Goal: Task Accomplishment & Management: Use online tool/utility

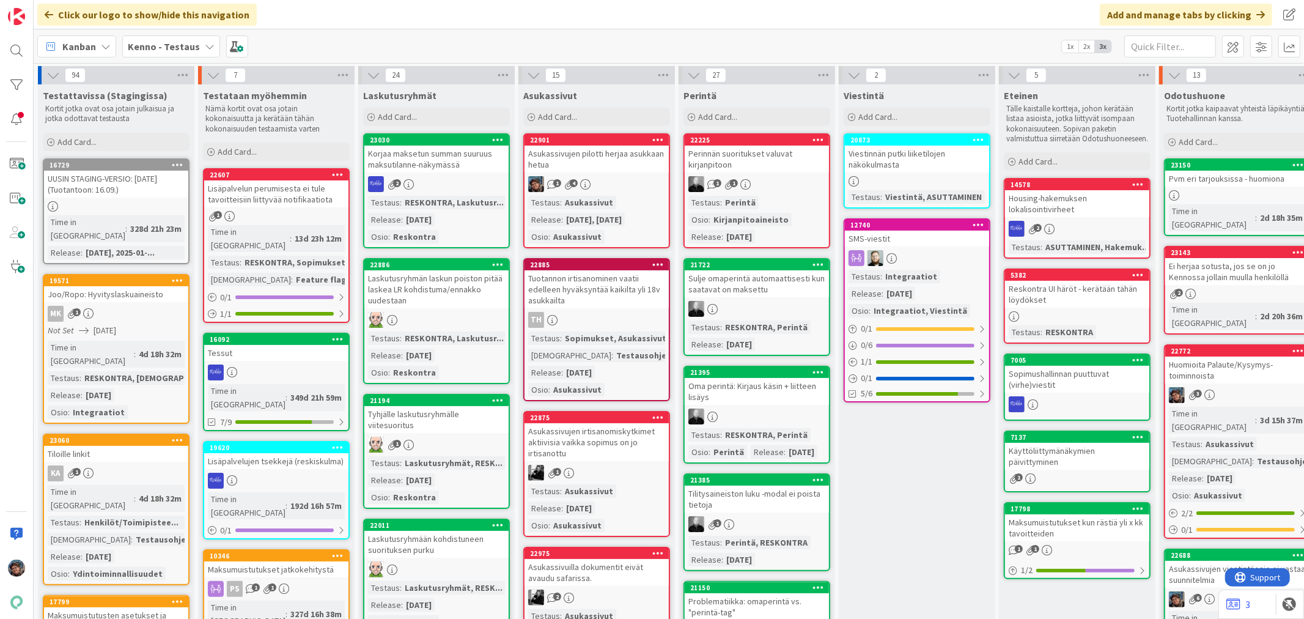
click at [1229, 259] on div "Ei herjaa sotusta, jos se on jo Kennossa jollain muulla henkilöllä" at bounding box center [1237, 271] width 144 height 27
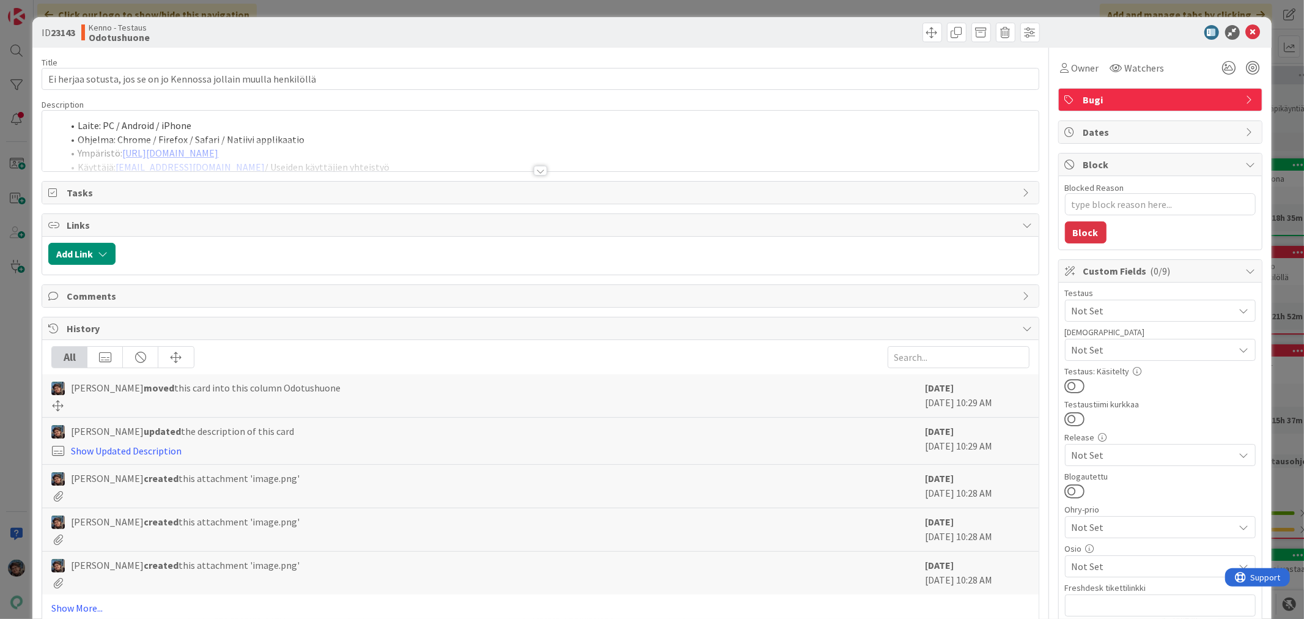
click at [537, 172] on div at bounding box center [540, 171] width 13 height 10
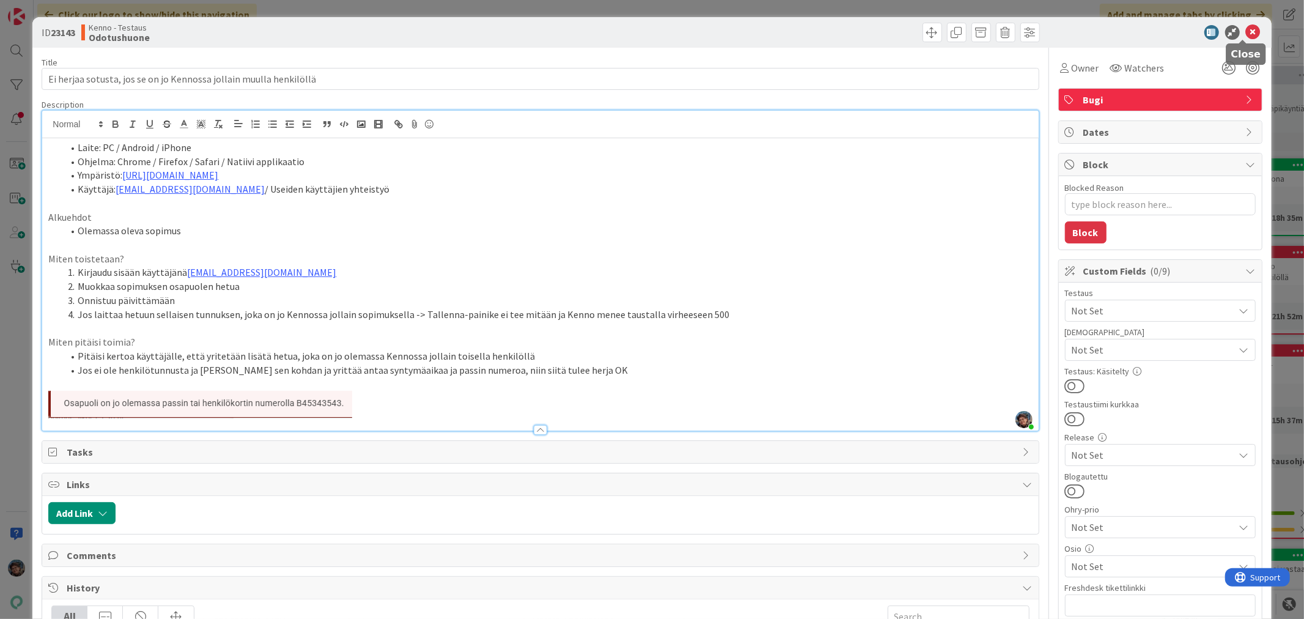
click at [1246, 29] on icon at bounding box center [1253, 32] width 15 height 15
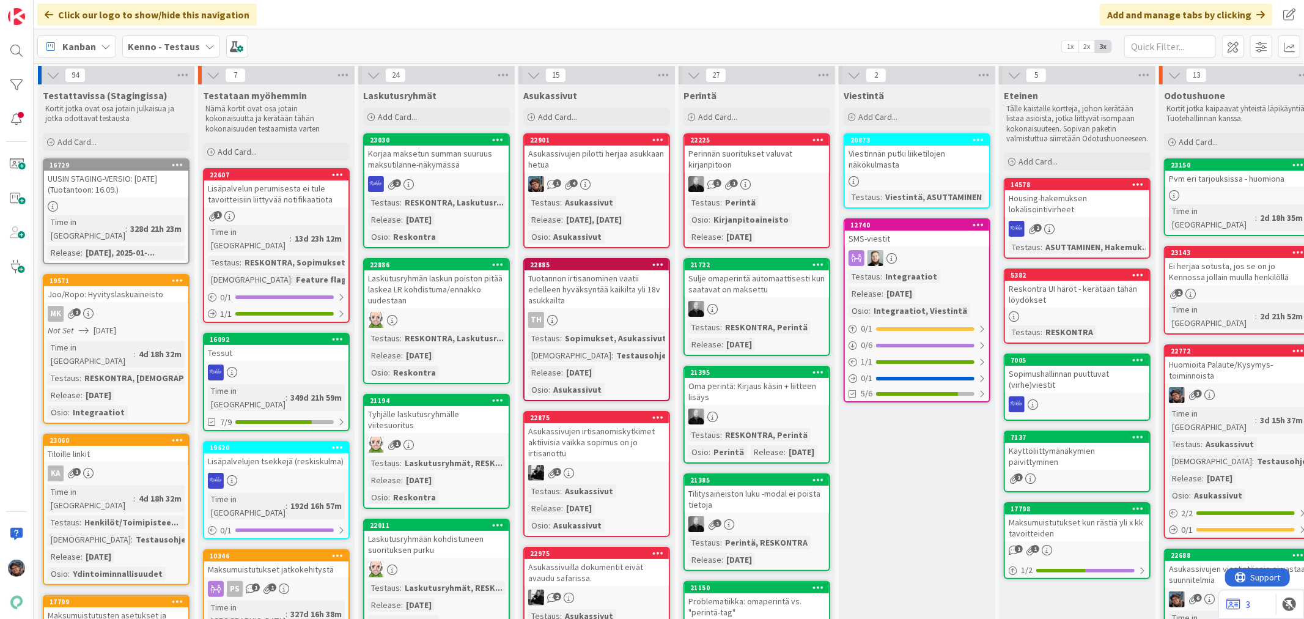
click at [1226, 268] on div "Ei herjaa sotusta, jos se on jo Kennossa jollain muulla henkilöllä" at bounding box center [1237, 271] width 144 height 27
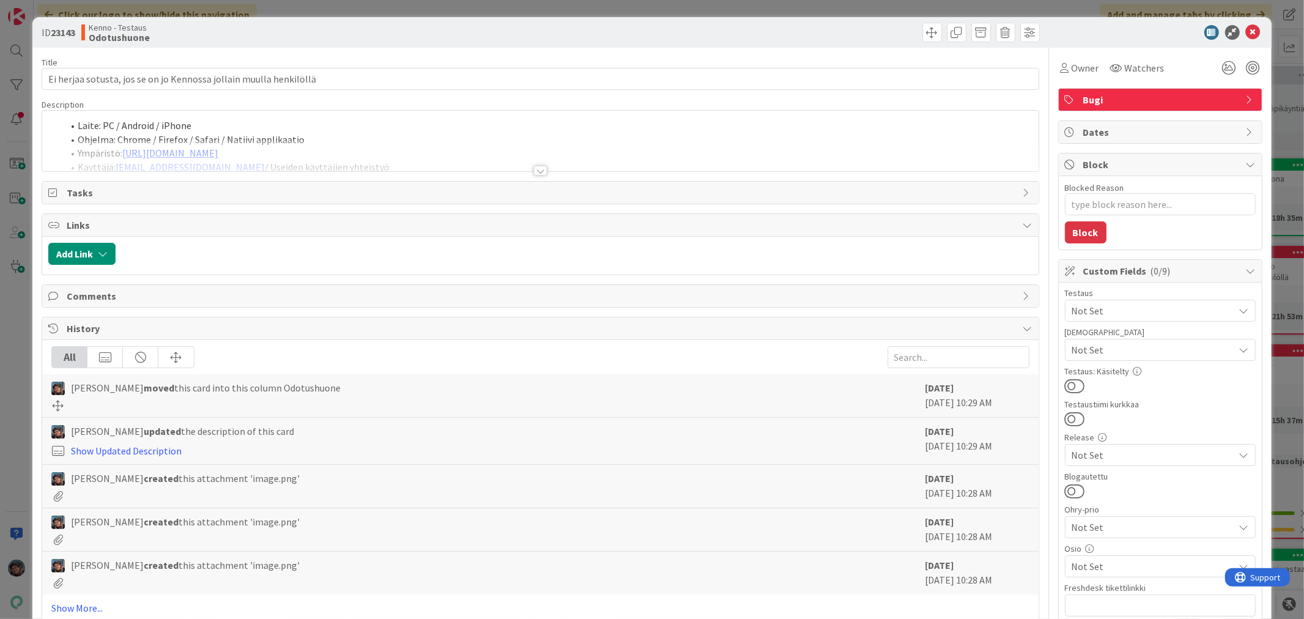
click at [534, 173] on div at bounding box center [540, 171] width 13 height 10
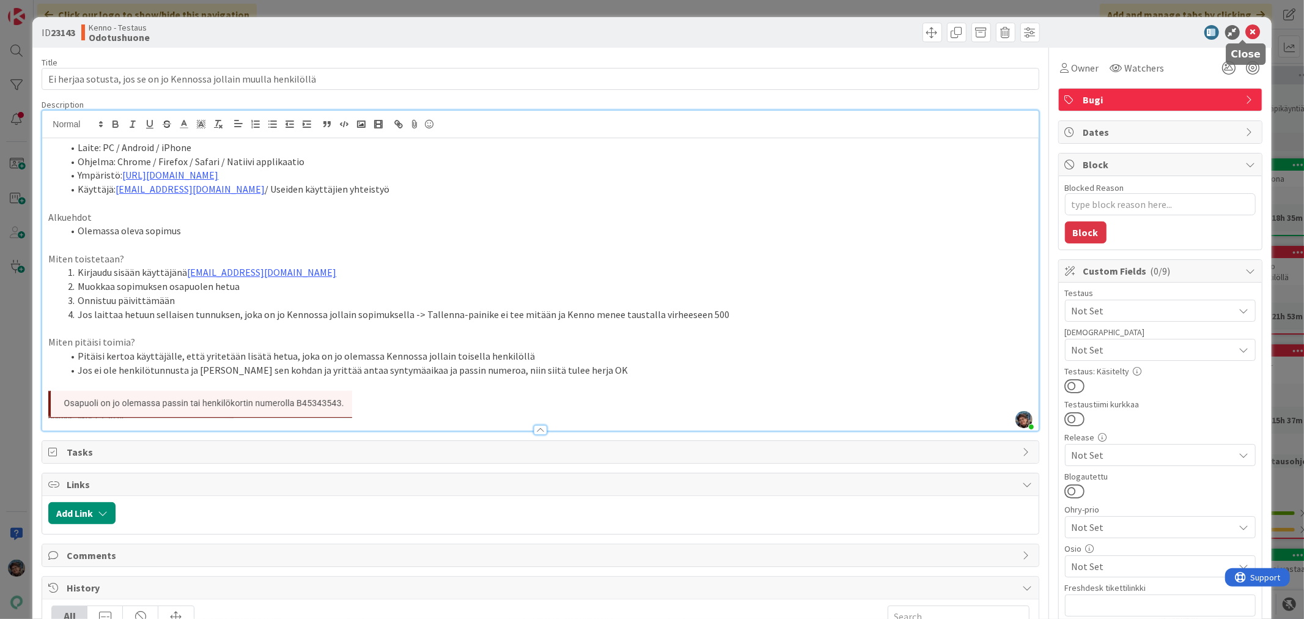
click at [1246, 33] on icon at bounding box center [1253, 32] width 15 height 15
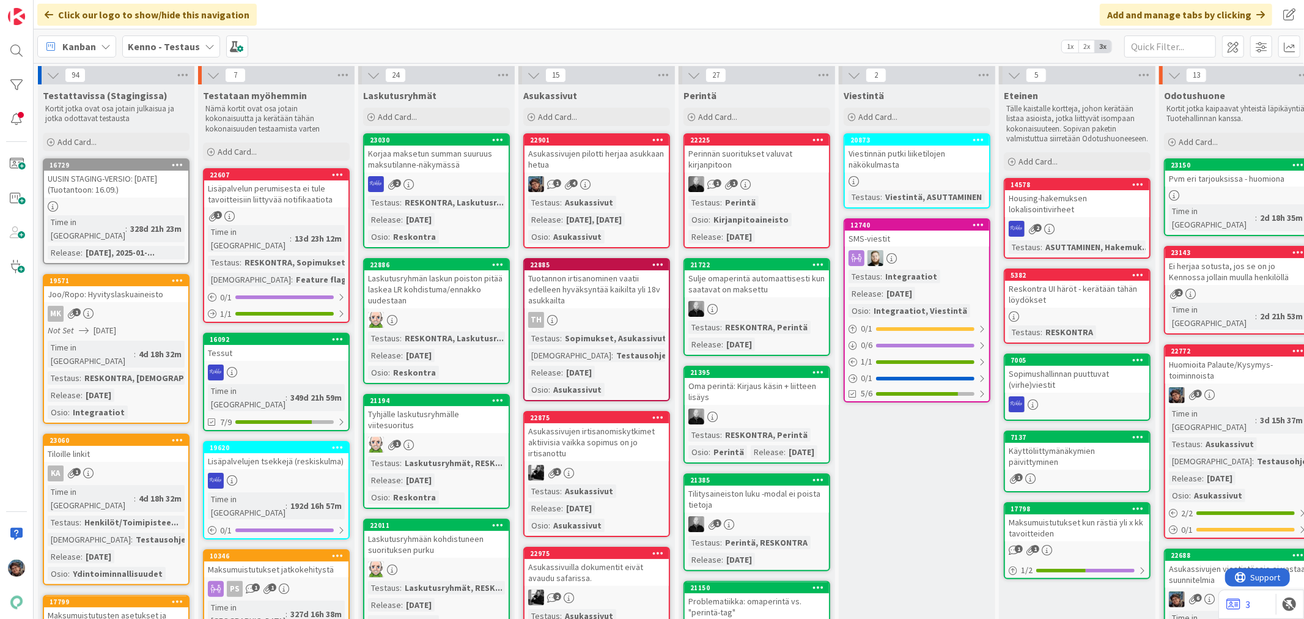
click at [1219, 387] on div "3" at bounding box center [1237, 395] width 144 height 16
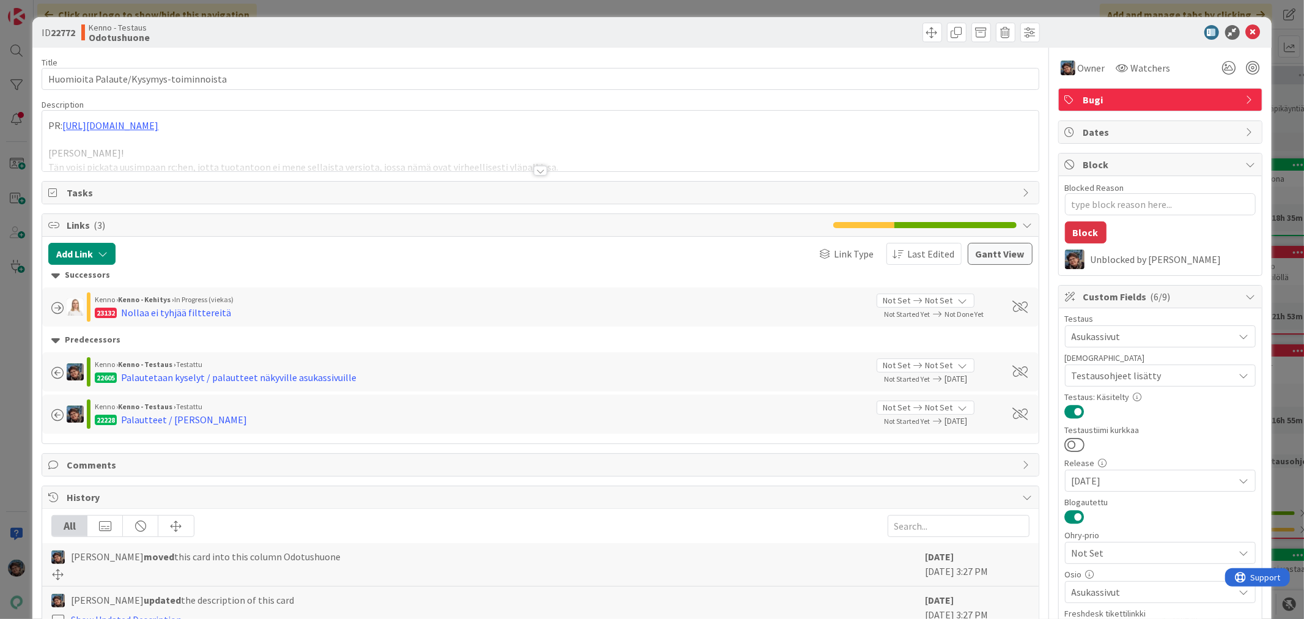
click at [534, 172] on div at bounding box center [540, 171] width 13 height 10
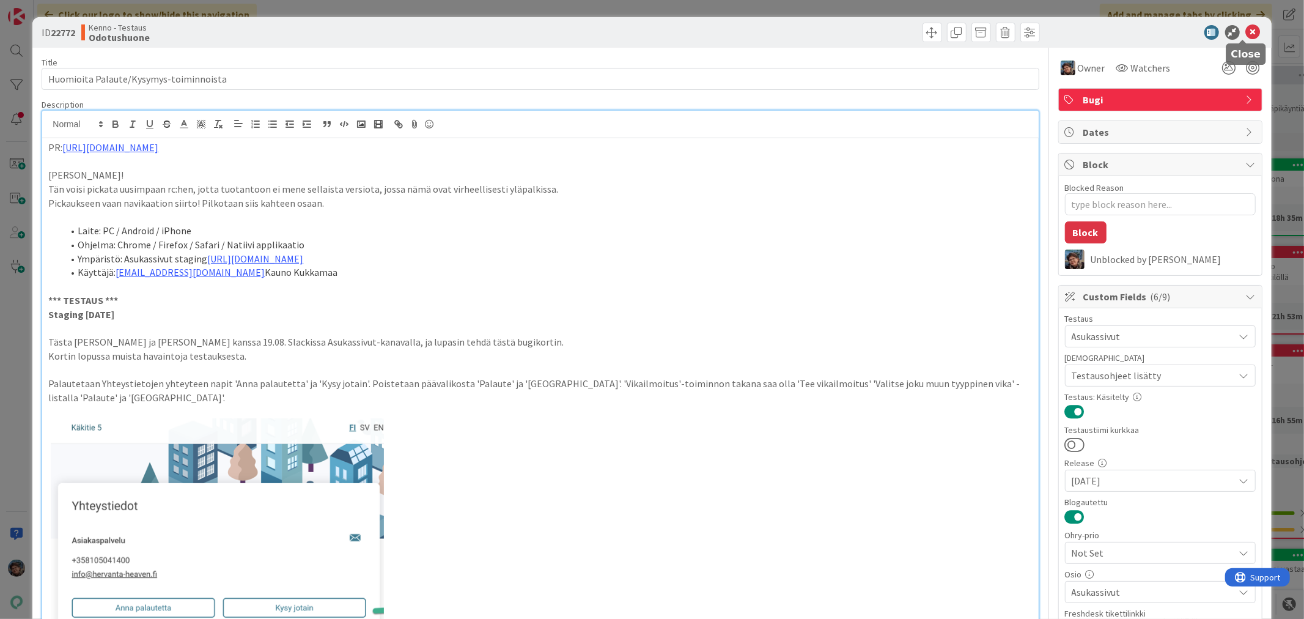
click at [1246, 28] on icon at bounding box center [1253, 32] width 15 height 15
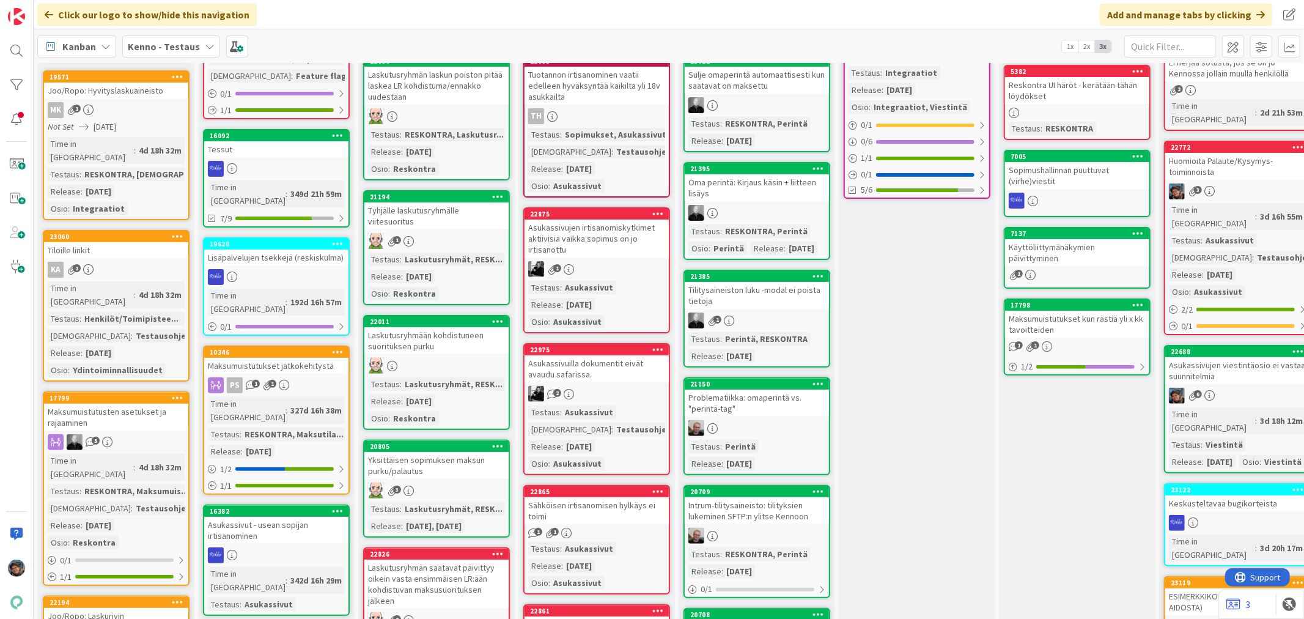
click at [1257, 357] on div "Asukassivujen viestintäosio ei vastaa suunnitelmia" at bounding box center [1237, 370] width 144 height 27
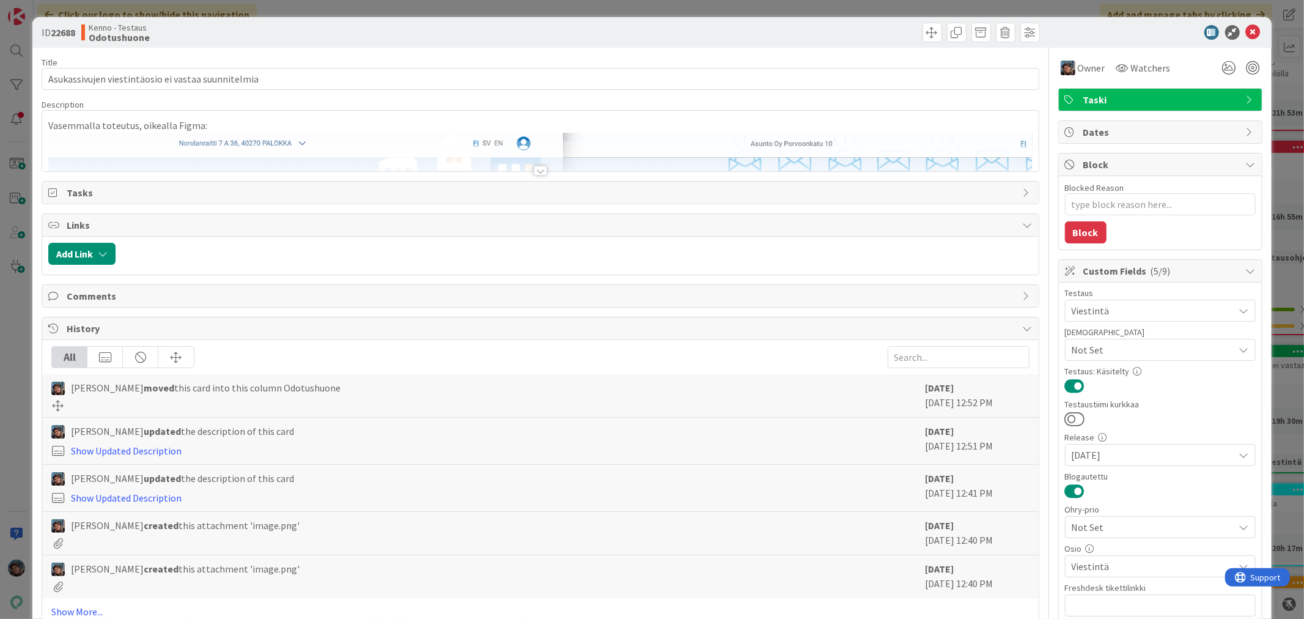
click at [534, 170] on div at bounding box center [540, 171] width 13 height 10
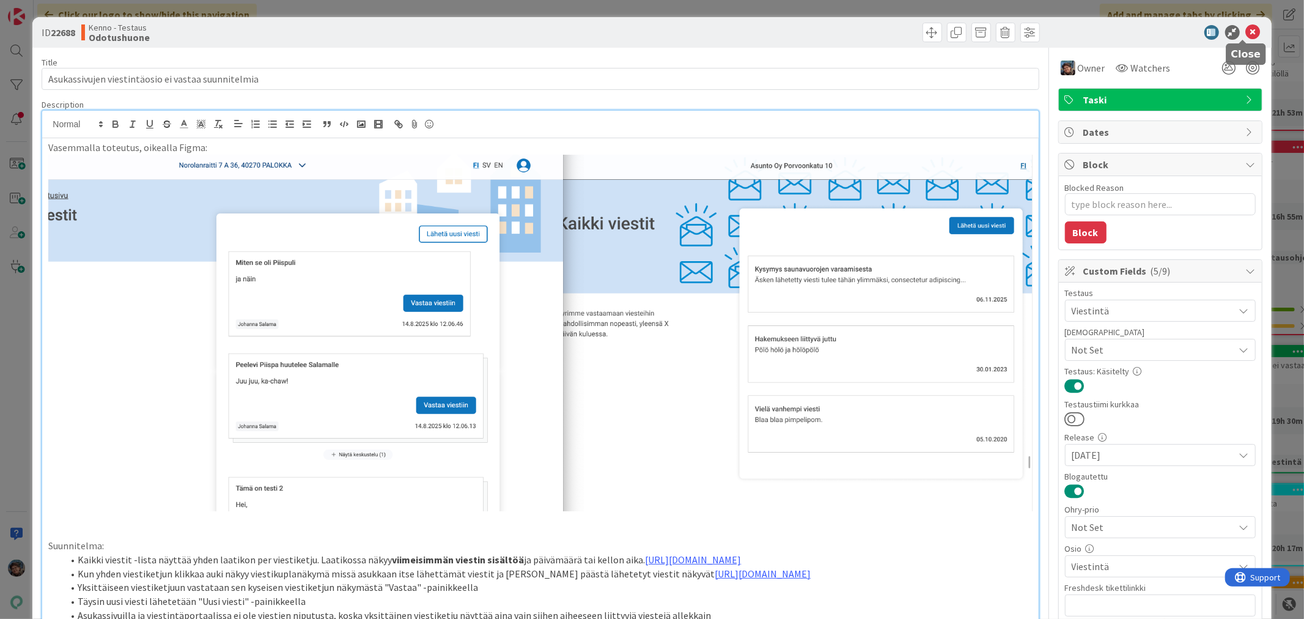
click at [1246, 27] on icon at bounding box center [1253, 32] width 15 height 15
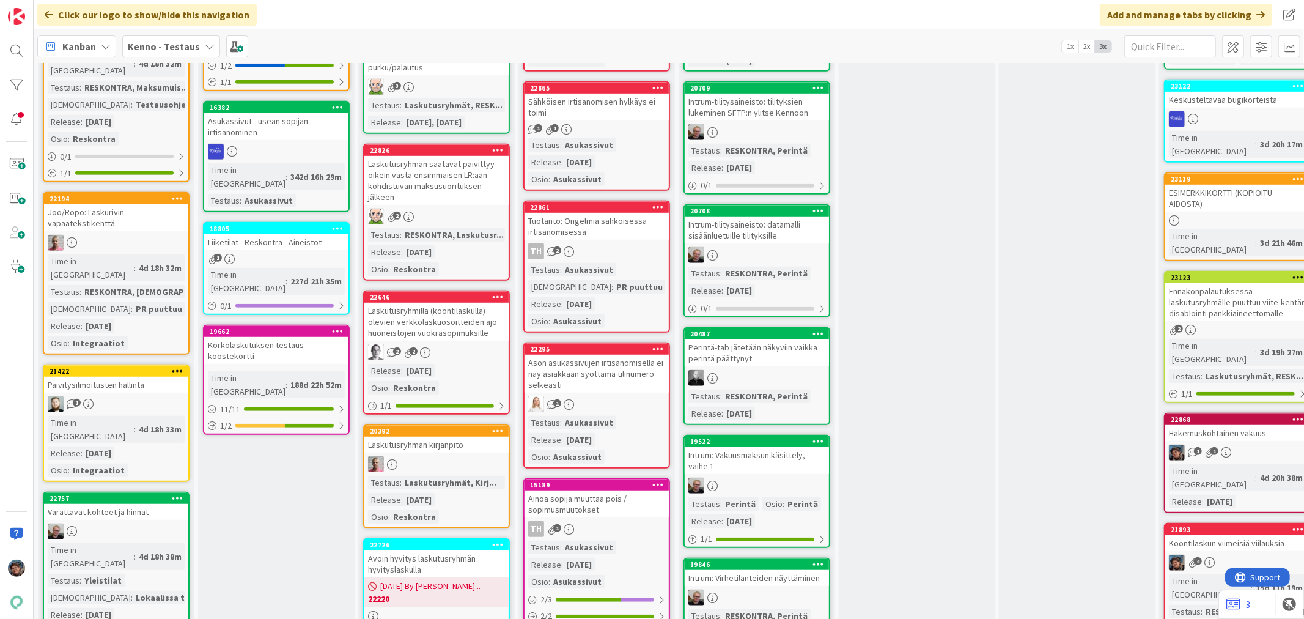
scroll to position [611, 0]
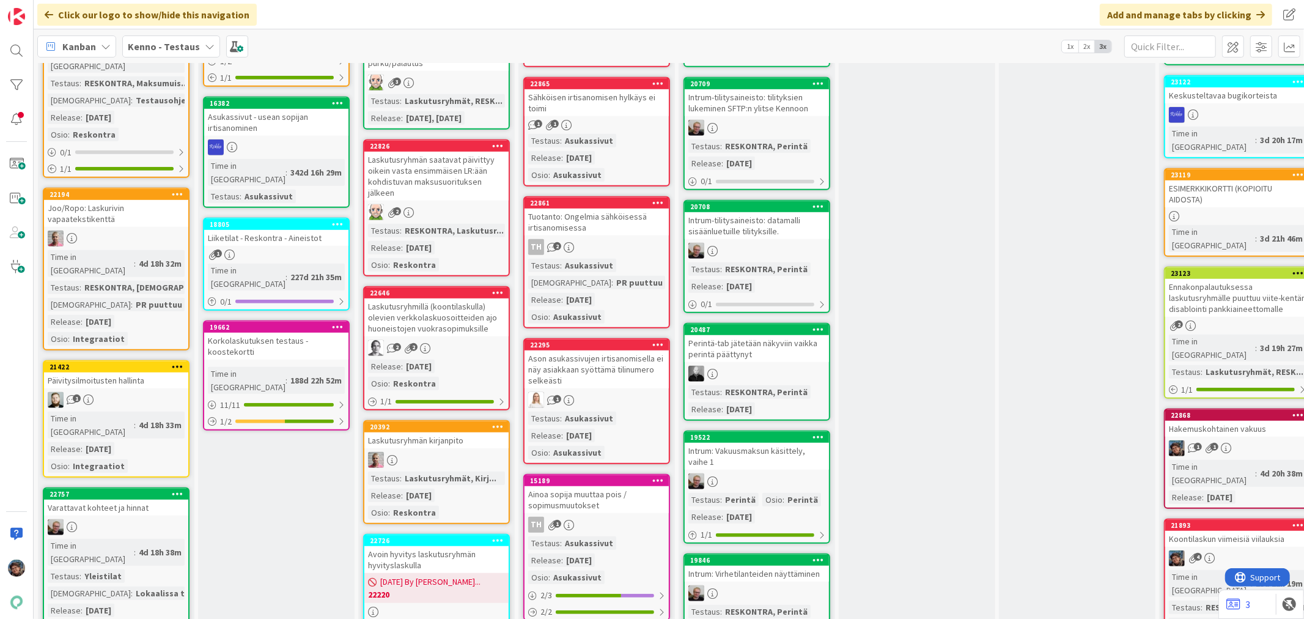
click at [1241, 440] on div "1 1" at bounding box center [1237, 448] width 144 height 16
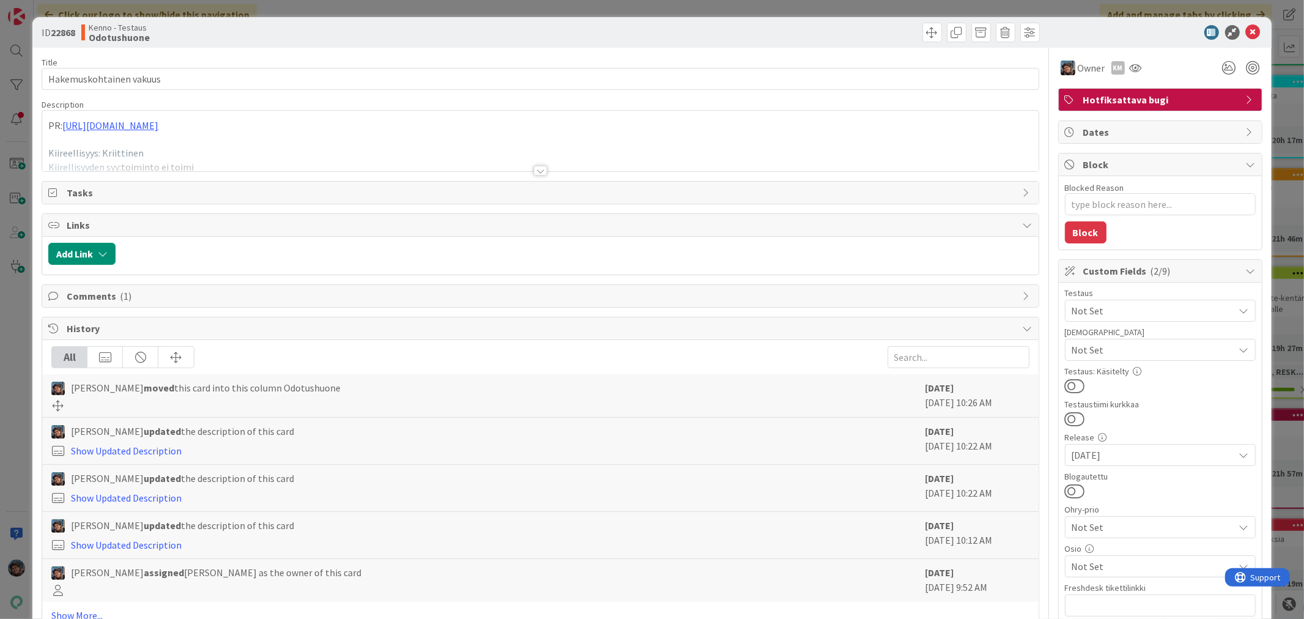
click at [536, 169] on div at bounding box center [540, 171] width 13 height 10
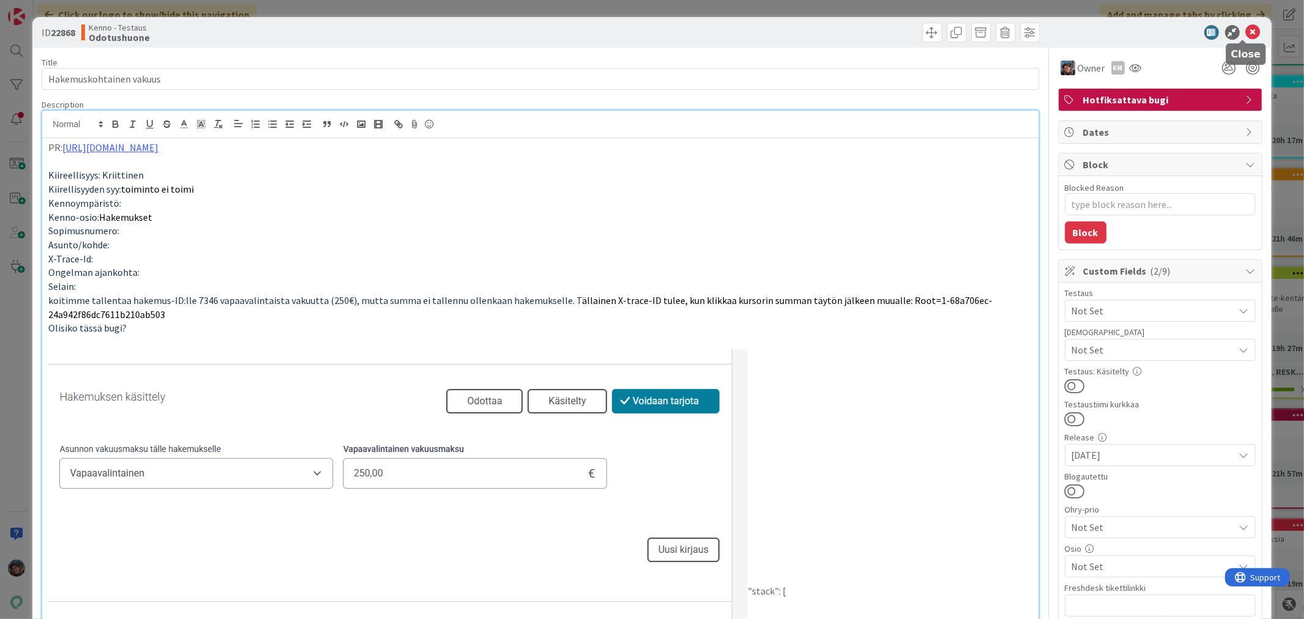
click at [1246, 31] on icon at bounding box center [1253, 32] width 15 height 15
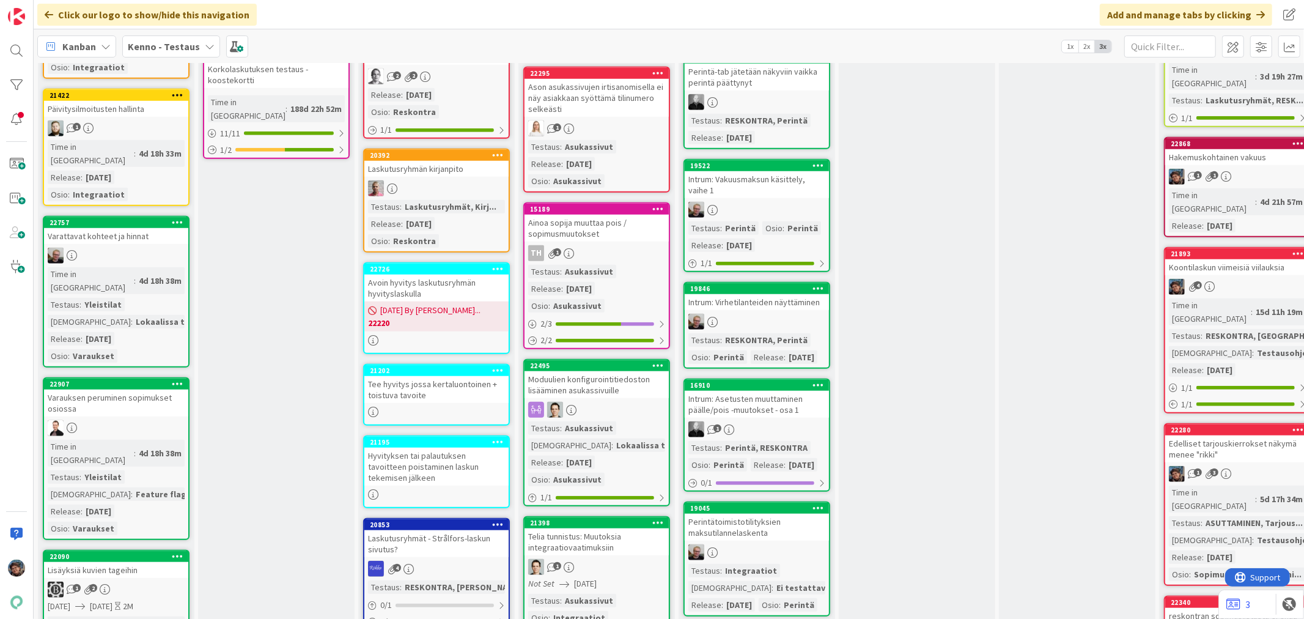
click at [1245, 435] on div "Edelliset tarjouskierrokset näkymä menee "rikki"" at bounding box center [1237, 448] width 144 height 27
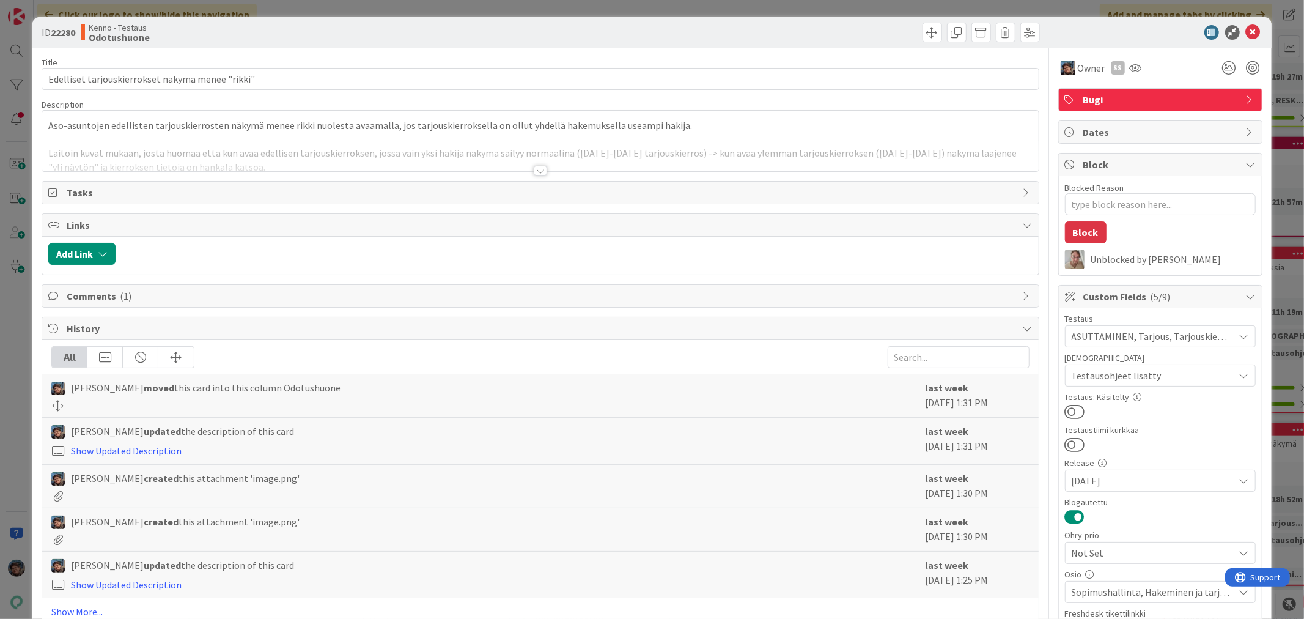
click at [534, 171] on div at bounding box center [540, 171] width 13 height 10
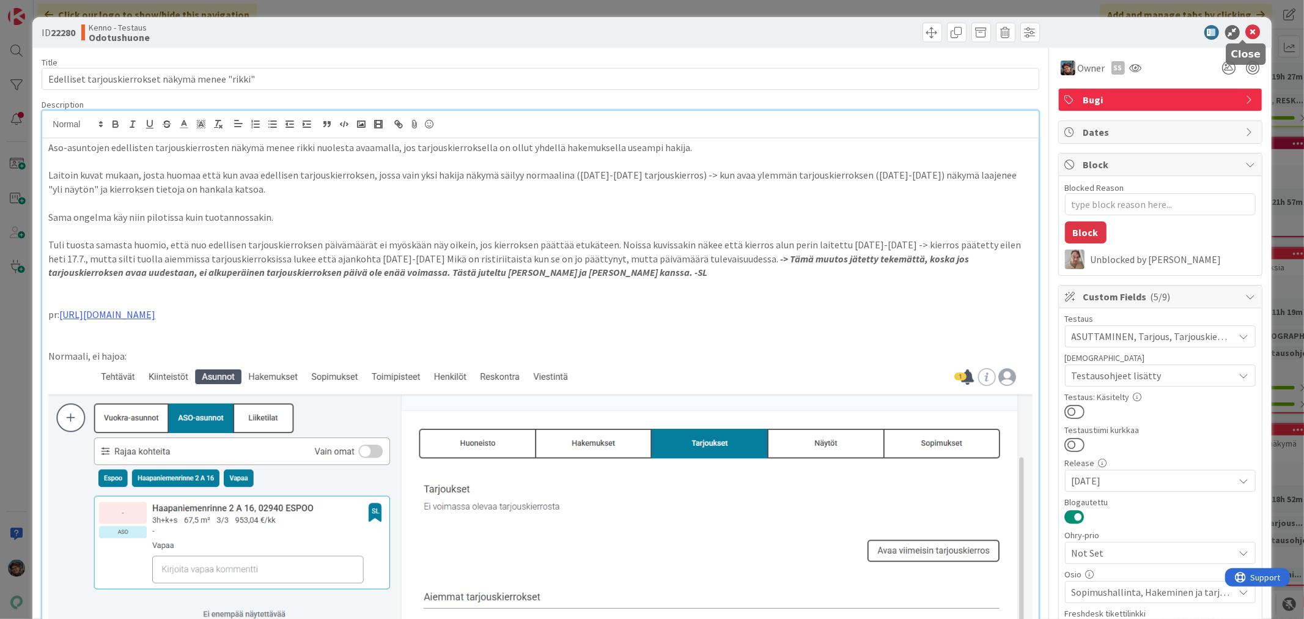
click at [1246, 31] on icon at bounding box center [1253, 32] width 15 height 15
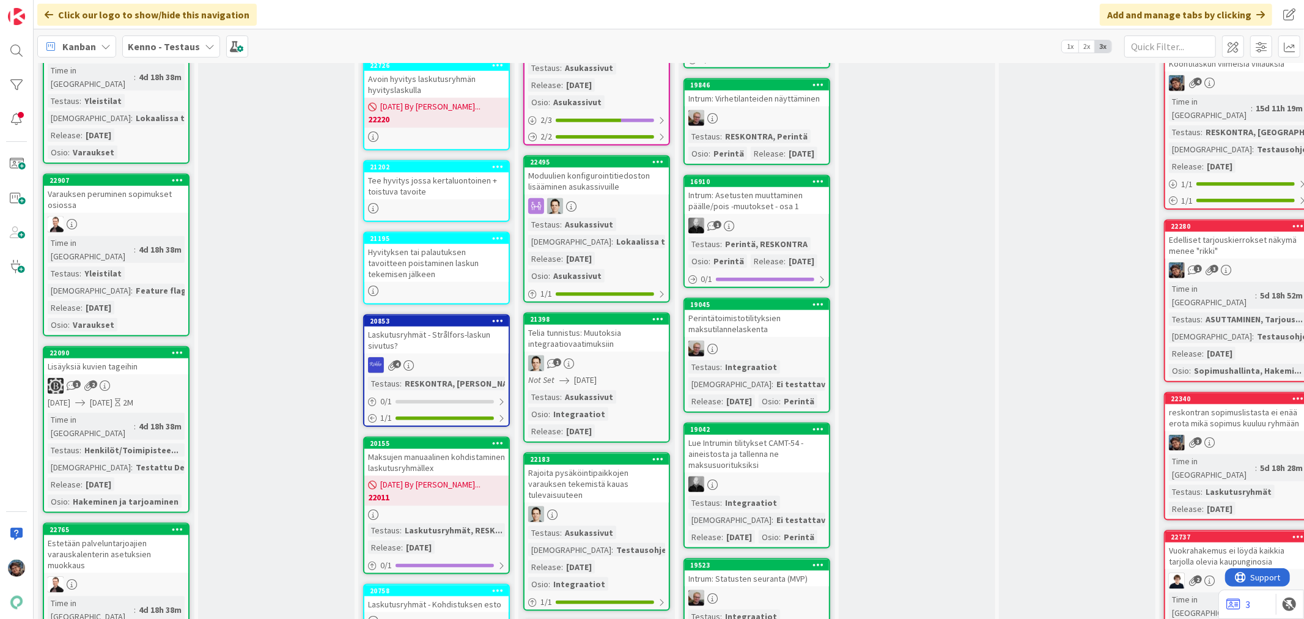
click at [1244, 404] on div "reskontran sopimuslistasta ei enää erota mikä sopimus kuuluu ryhmään" at bounding box center [1237, 417] width 144 height 27
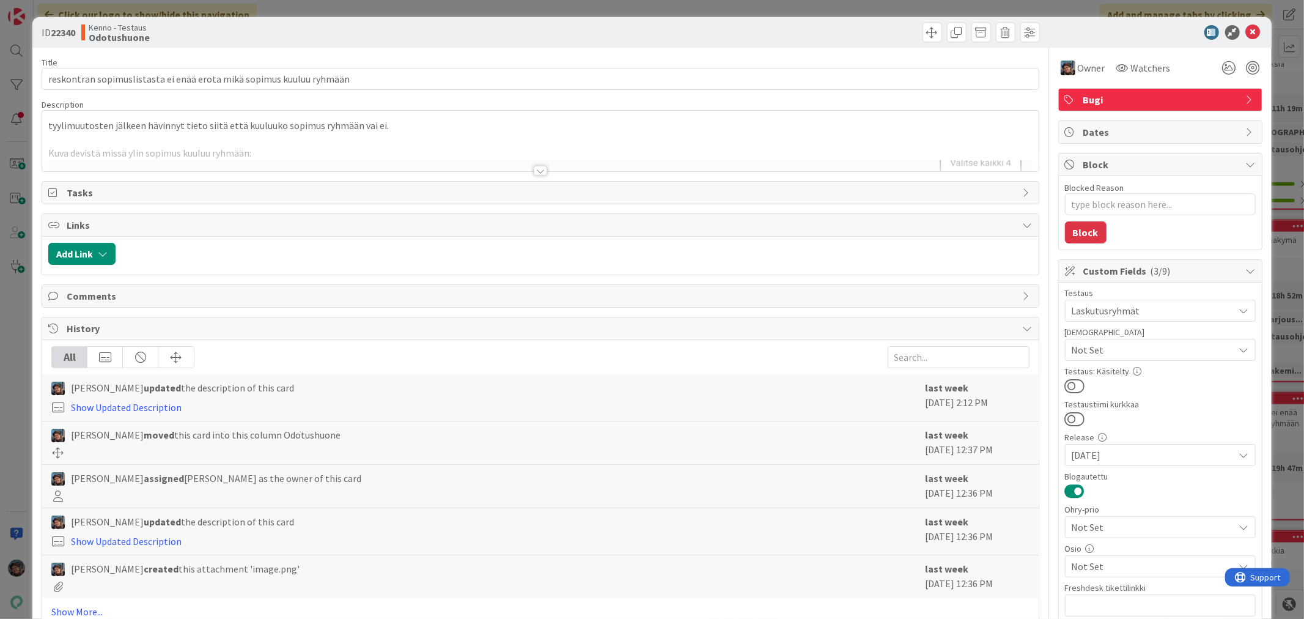
click at [539, 170] on div at bounding box center [540, 171] width 13 height 10
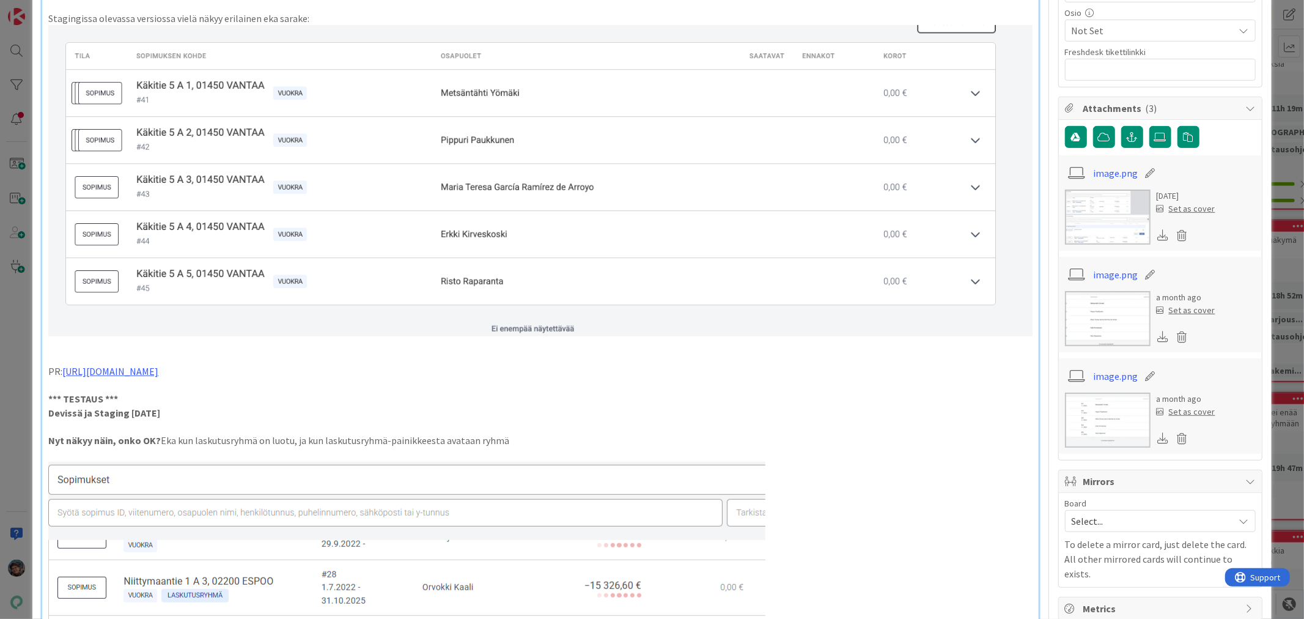
scroll to position [543, 0]
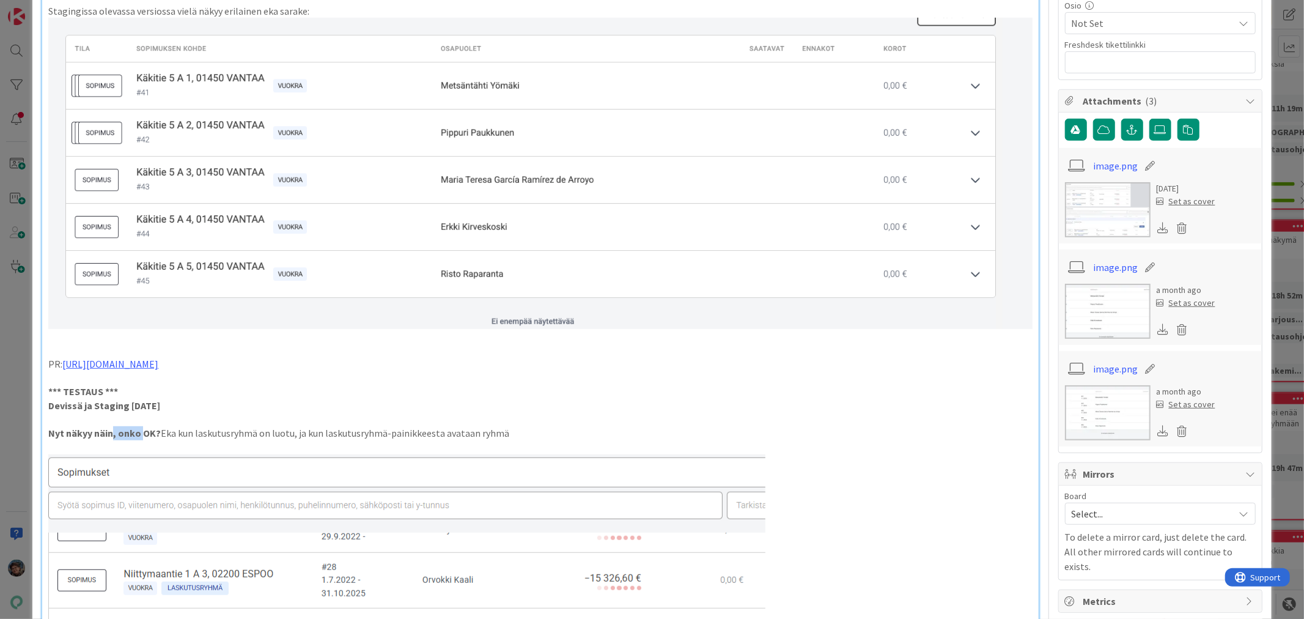
drag, startPoint x: 112, startPoint y: 425, endPoint x: 142, endPoint y: 424, distance: 30.0
click at [142, 427] on strong "Nyt näkyy näin, onko OK?" at bounding box center [104, 433] width 112 height 12
type textarea "x"
drag, startPoint x: 46, startPoint y: 424, endPoint x: 133, endPoint y: 422, distance: 86.8
click at [133, 422] on div "tyylimuutosten jälkeen hävinnyt tieto siitä että kuuluuko sopimus ryhmään vai e…" at bounding box center [540, 325] width 996 height 1461
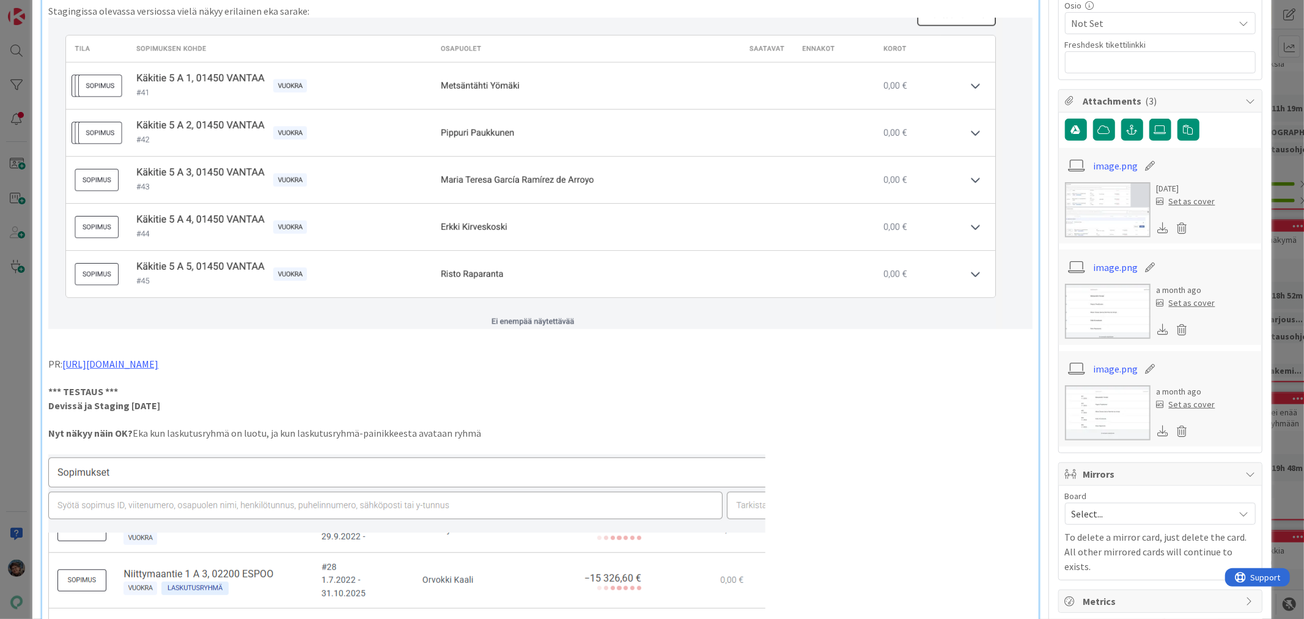
click at [129, 413] on p at bounding box center [539, 420] width 983 height 14
drag, startPoint x: 126, startPoint y: 428, endPoint x: 121, endPoint y: 434, distance: 7.4
click at [125, 435] on div "tyylimuutosten jälkeen hävinnyt tieto siitä että kuuluuko sopimus ryhmään vai e…" at bounding box center [540, 325] width 996 height 1461
drag, startPoint x: 130, startPoint y: 425, endPoint x: 43, endPoint y: 425, distance: 87.4
click at [43, 425] on div "tyylimuutosten jälkeen hävinnyt tieto siitä että kuuluuko sopimus ryhmään vai e…" at bounding box center [540, 325] width 996 height 1461
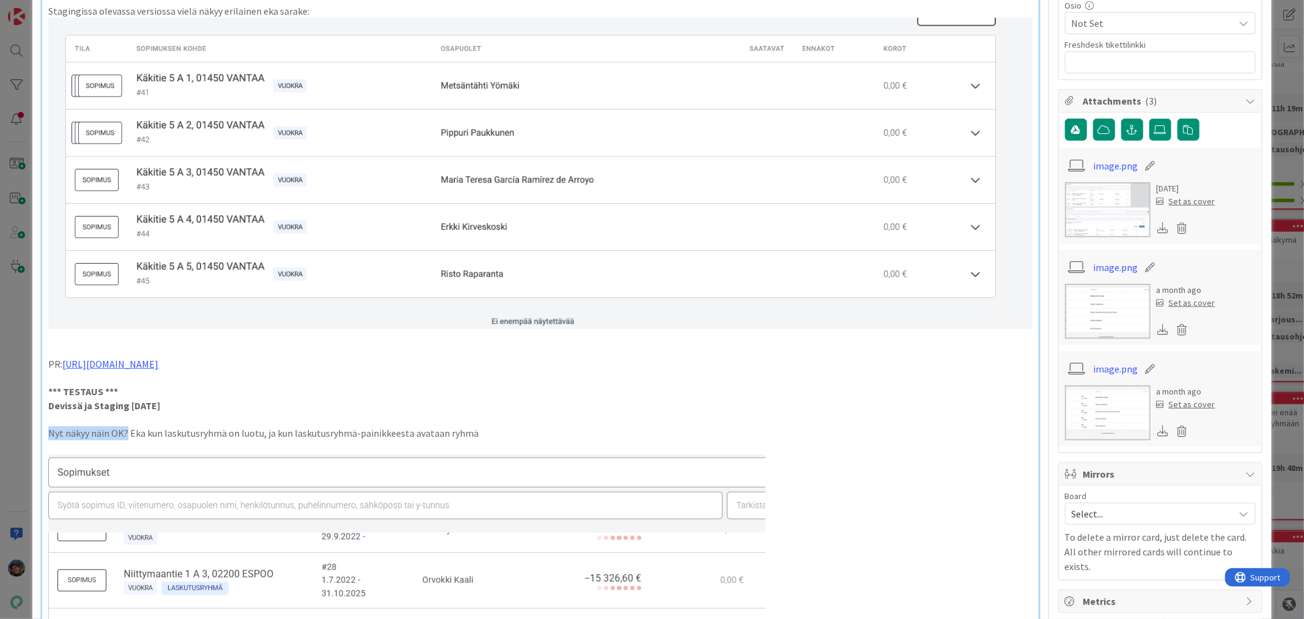
click at [126, 426] on p "Nyt näkyy näin OK? Eka kun laskutusryhmä on luotu, ja kun laskutusryhmä-painikk…" at bounding box center [539, 433] width 983 height 14
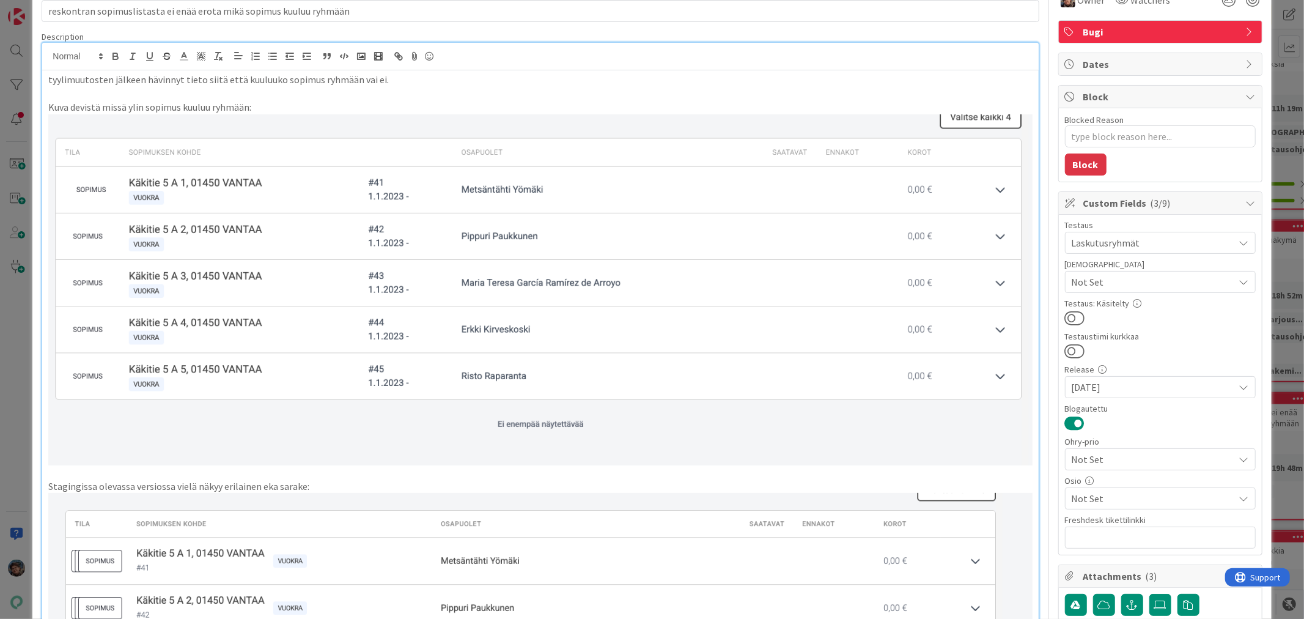
scroll to position [0, 0]
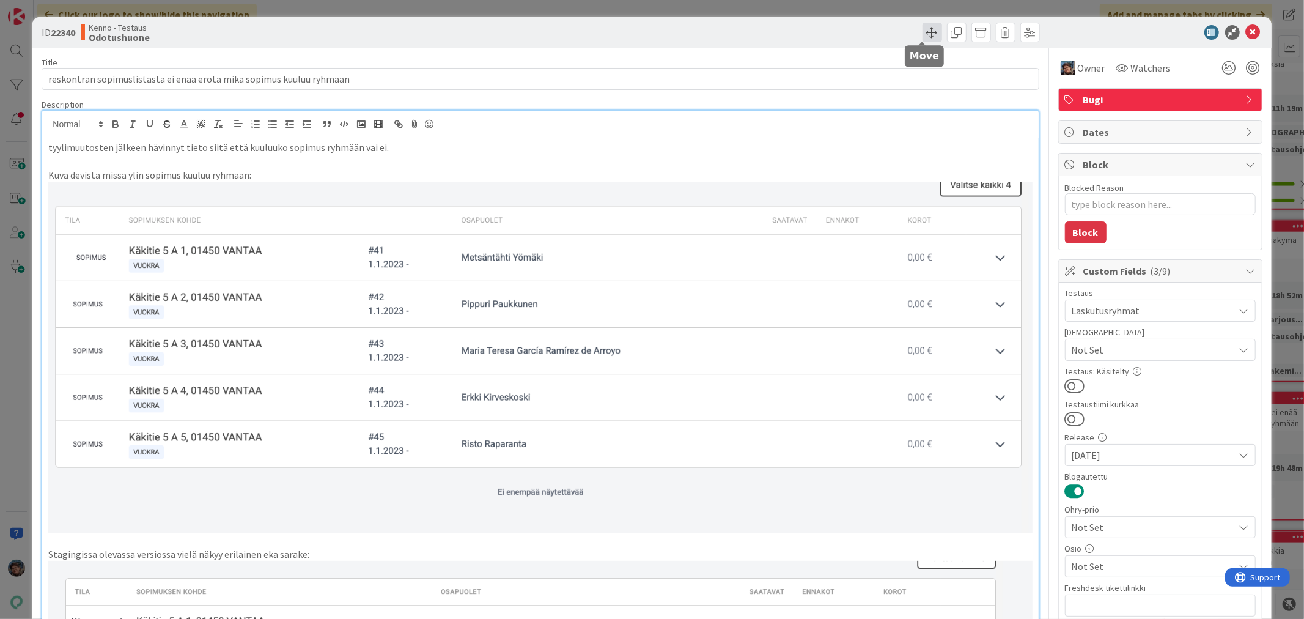
click at [928, 32] on span at bounding box center [932, 33] width 20 height 20
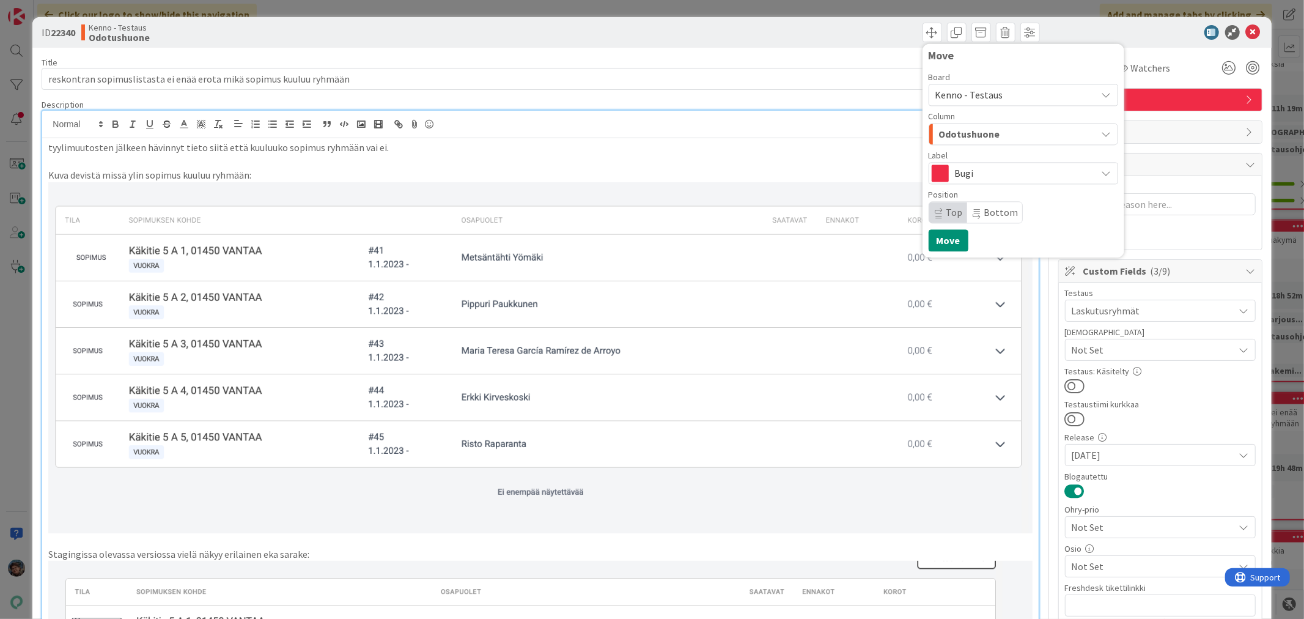
click at [972, 130] on span "Odotushuone" at bounding box center [969, 134] width 61 height 16
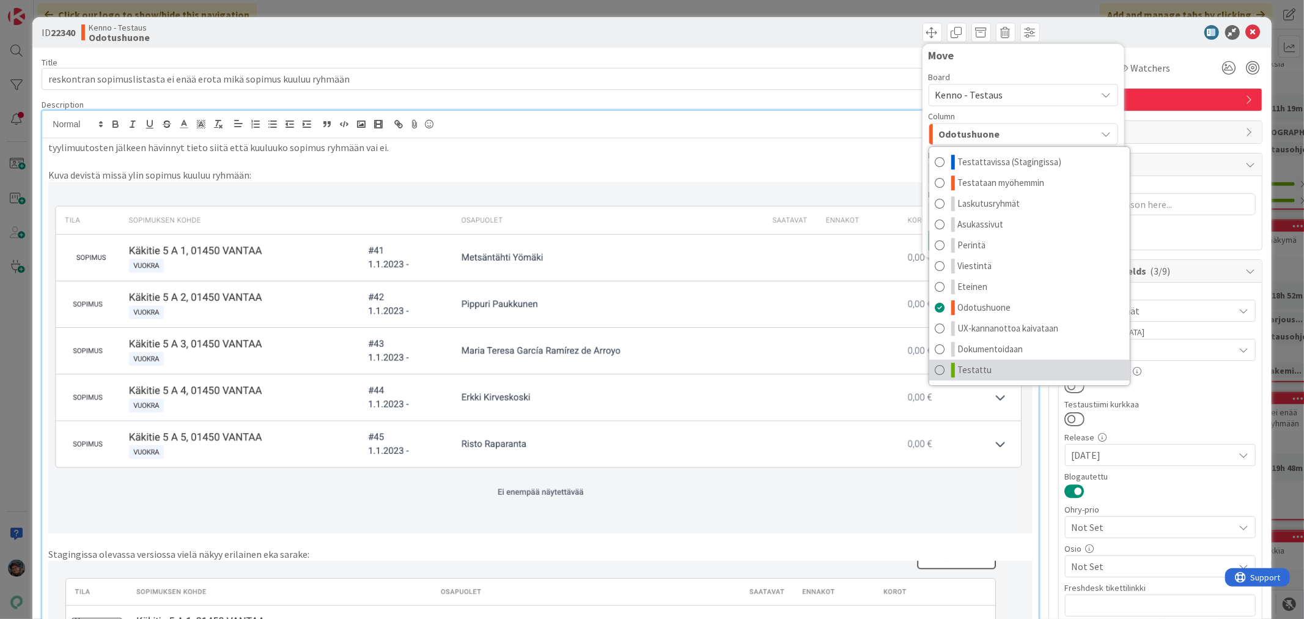
click at [975, 374] on span "Testattu" at bounding box center [975, 369] width 34 height 15
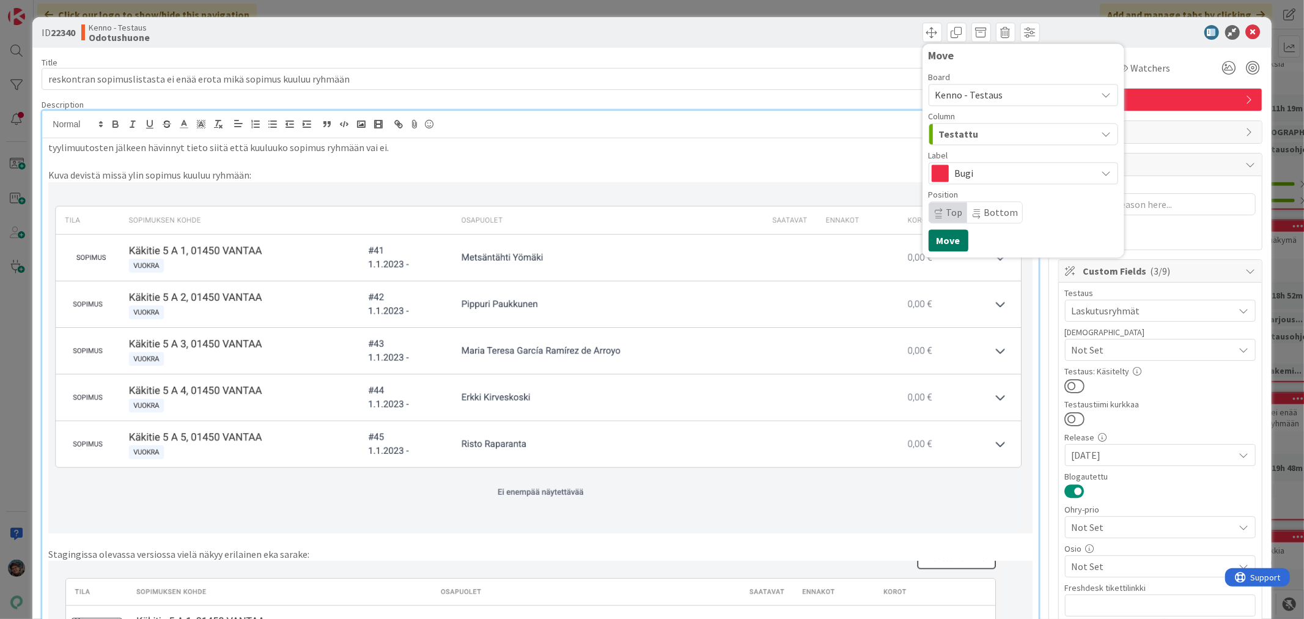
click at [943, 241] on button "Move" at bounding box center [948, 240] width 40 height 22
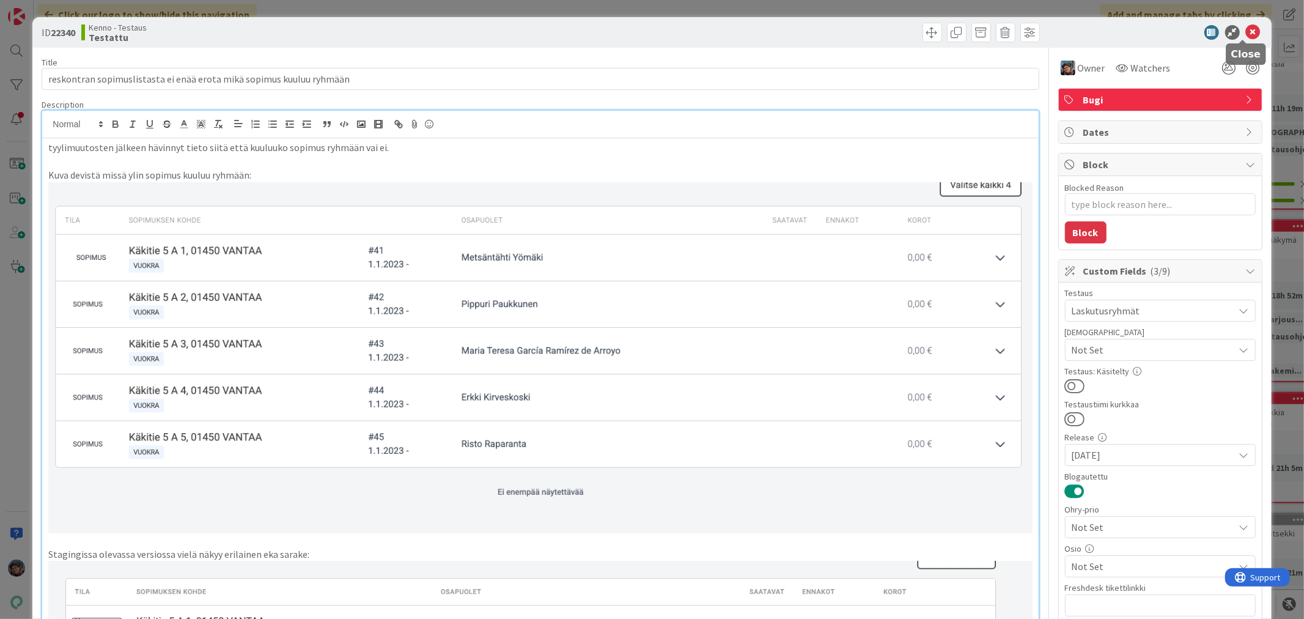
drag, startPoint x: 1244, startPoint y: 32, endPoint x: 1222, endPoint y: 39, distance: 22.2
click at [1246, 32] on icon at bounding box center [1253, 32] width 15 height 15
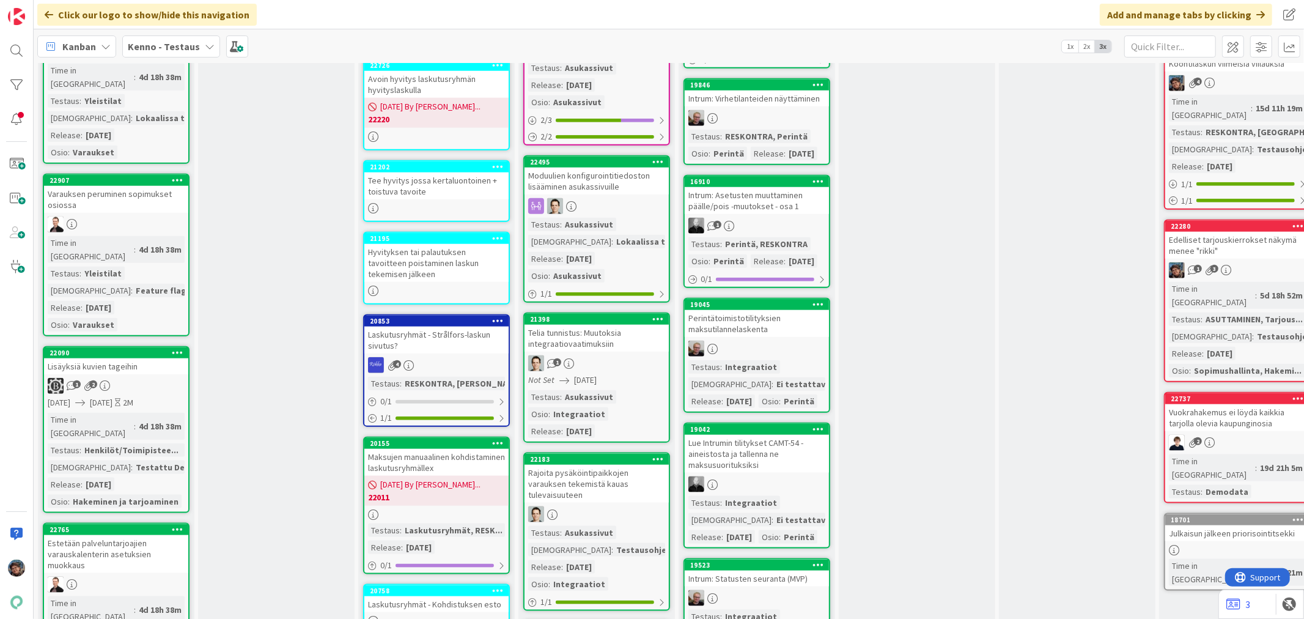
click at [1236, 513] on link "18701 Julkaisun jälkeen priorisointitsekki Time in [GEOGRAPHIC_DATA] : 229d 20h…" at bounding box center [1237, 552] width 147 height 78
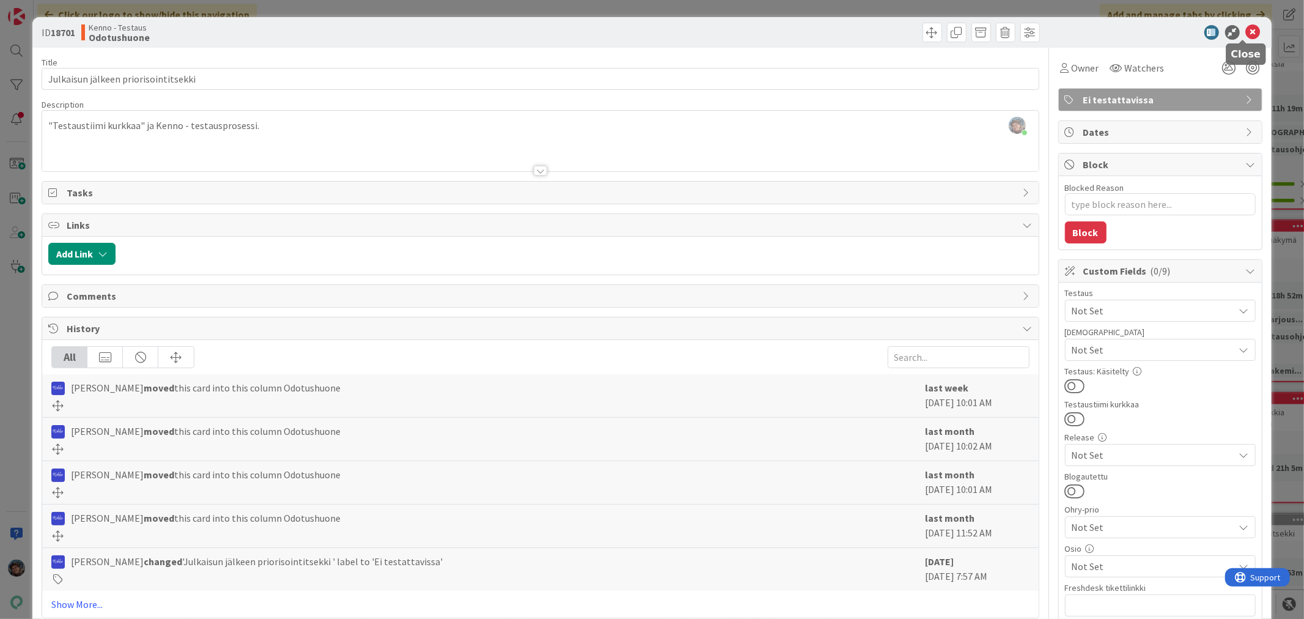
click at [1246, 28] on icon at bounding box center [1253, 32] width 15 height 15
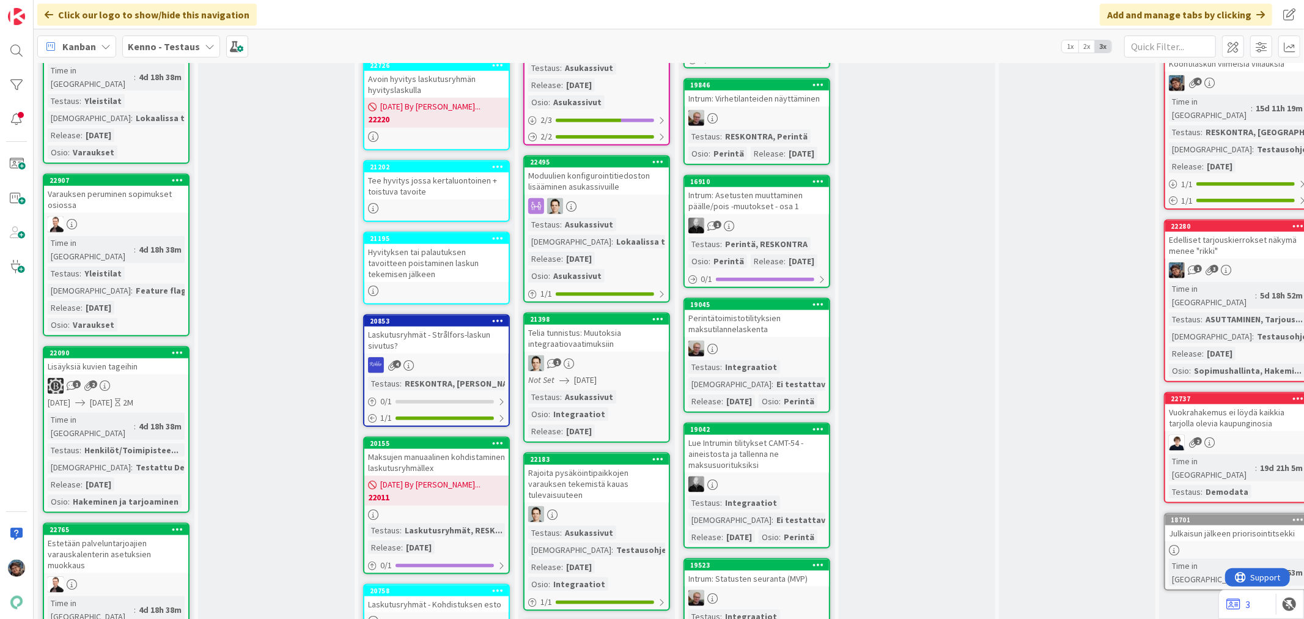
click at [1224, 392] on link "22737 Vuokrahakemus ei löydä kaikkia tarjolla olevia kaupunginosia 2 Time in [G…" at bounding box center [1237, 447] width 147 height 111
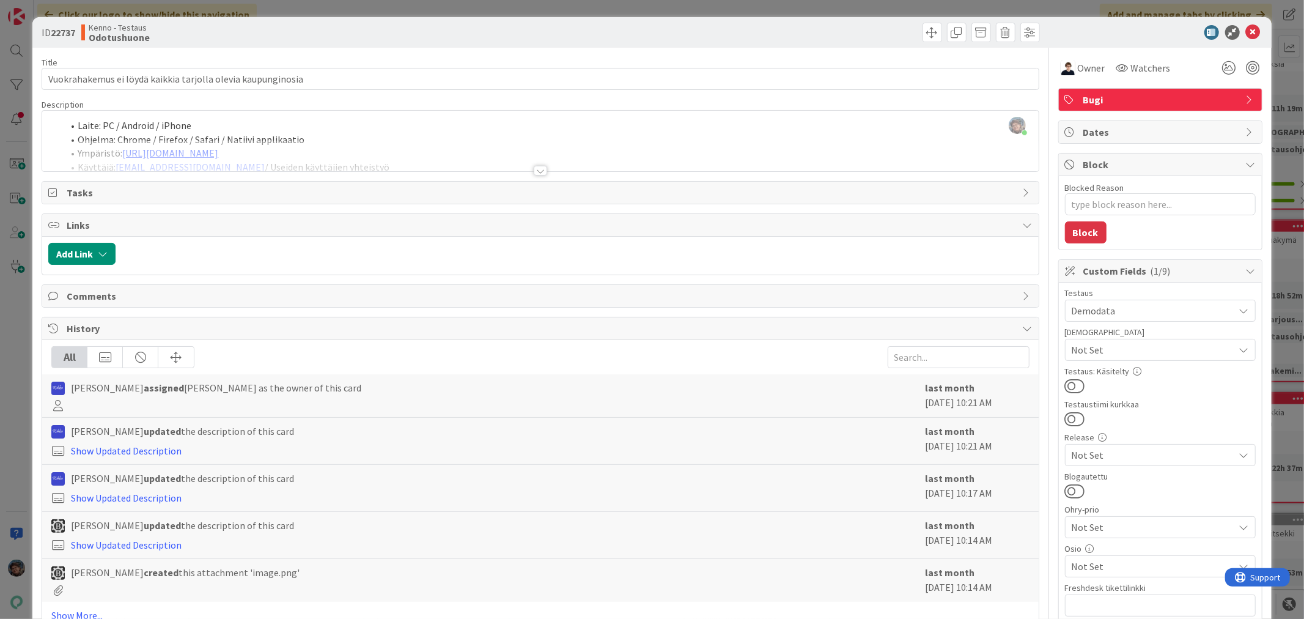
click at [535, 173] on div at bounding box center [540, 171] width 13 height 10
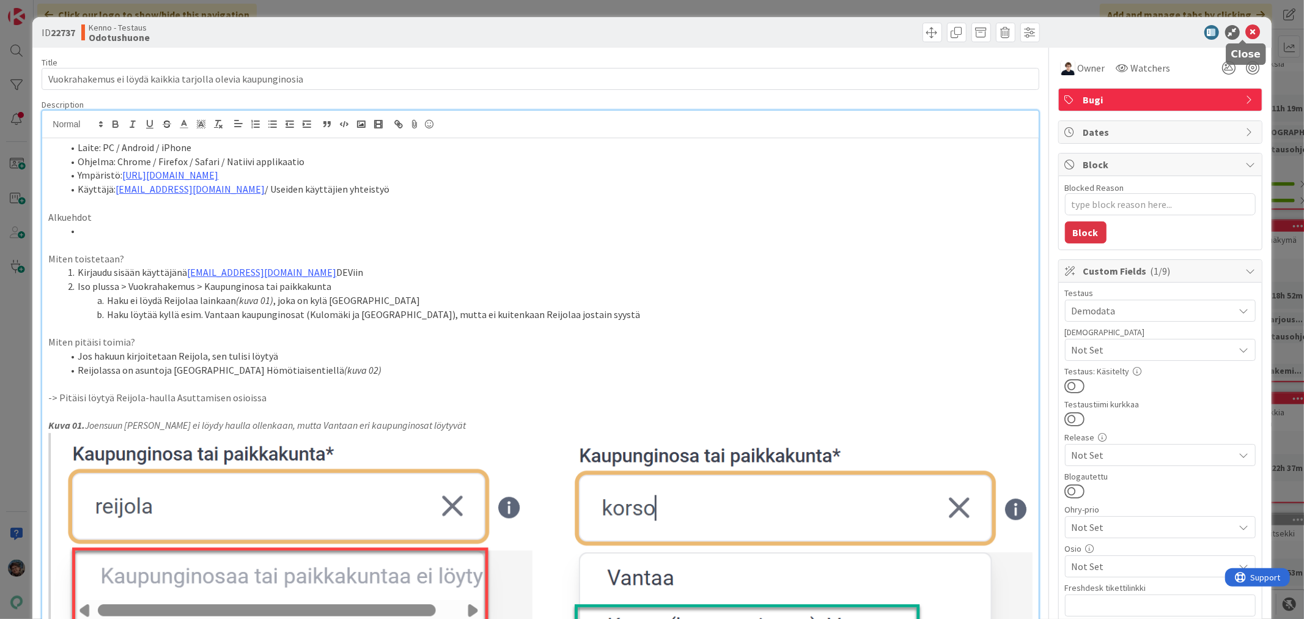
click at [1246, 31] on icon at bounding box center [1253, 32] width 15 height 15
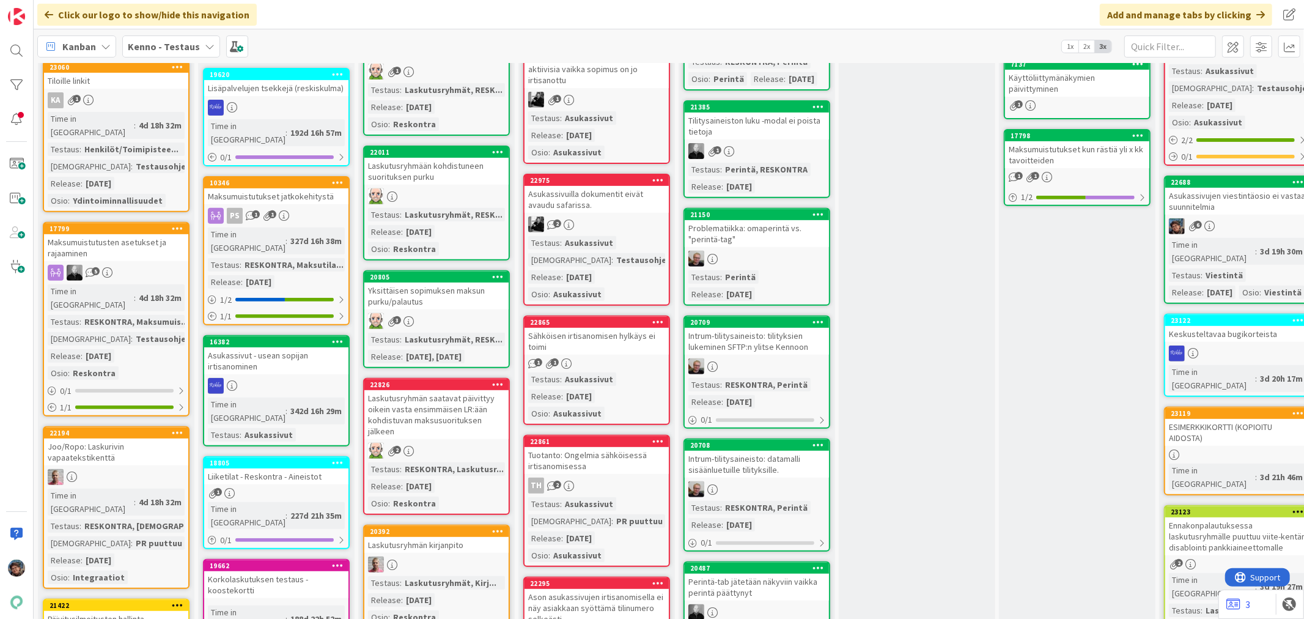
scroll to position [204, 0]
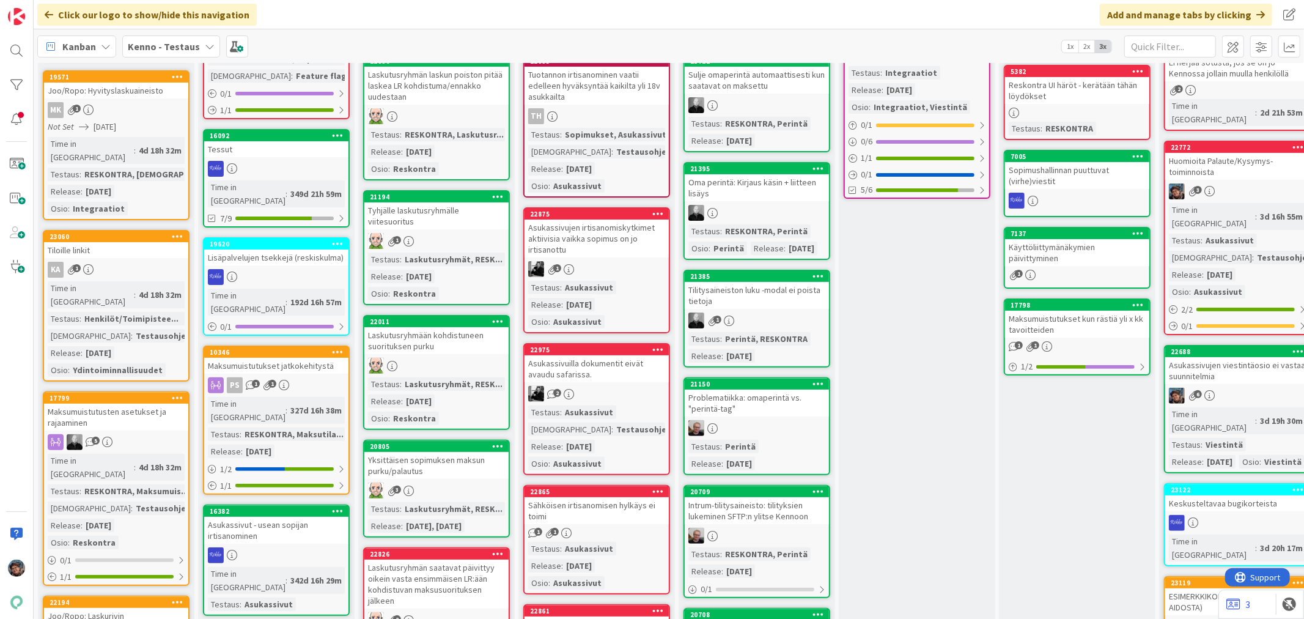
click at [1213, 183] on div "3" at bounding box center [1237, 191] width 144 height 16
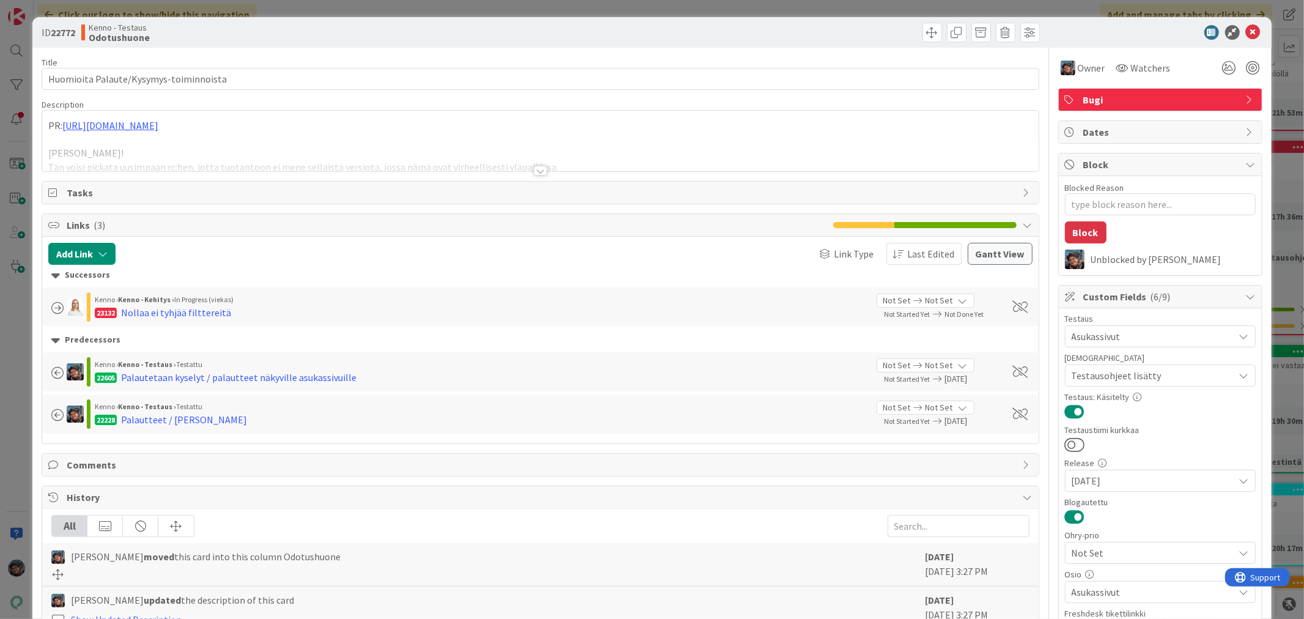
type textarea "x"
click at [534, 170] on div at bounding box center [540, 171] width 13 height 10
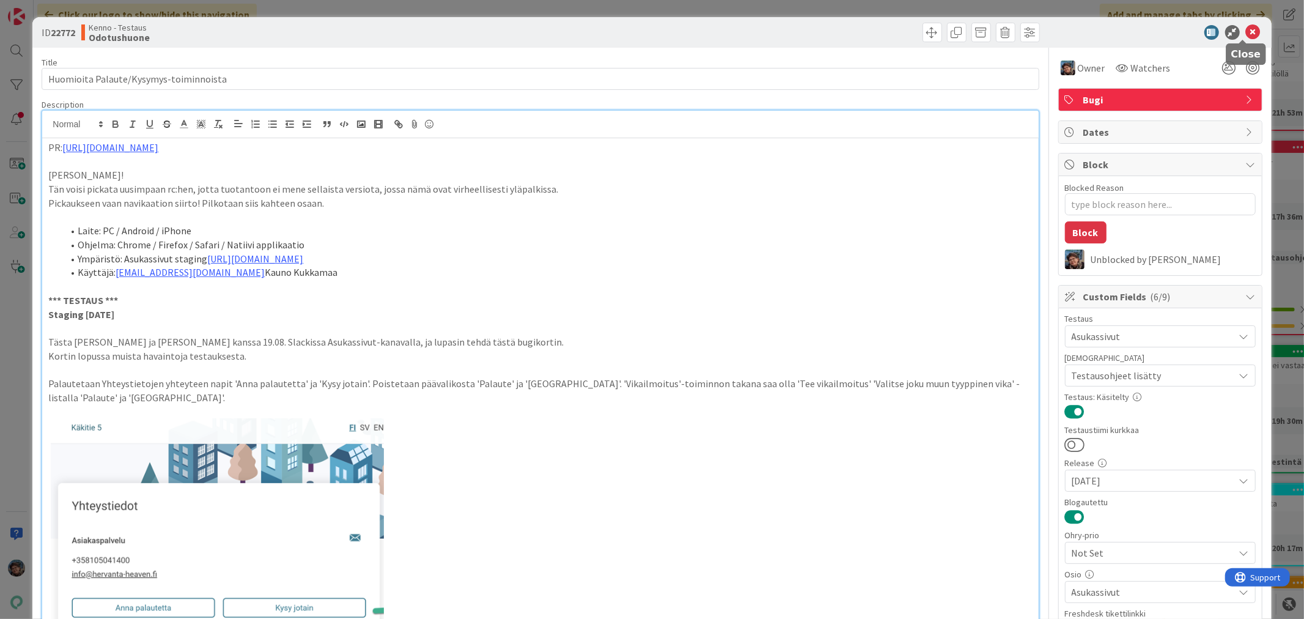
click at [1246, 31] on icon at bounding box center [1253, 32] width 15 height 15
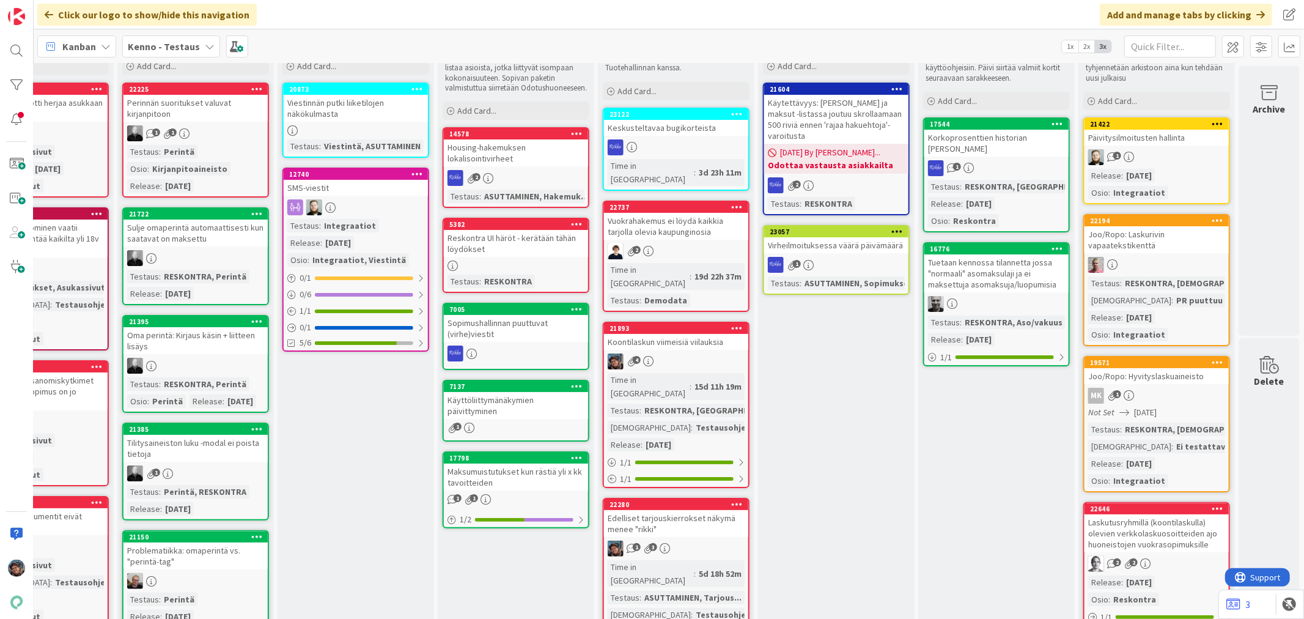
scroll to position [0, 570]
